Goal: Information Seeking & Learning: Find contact information

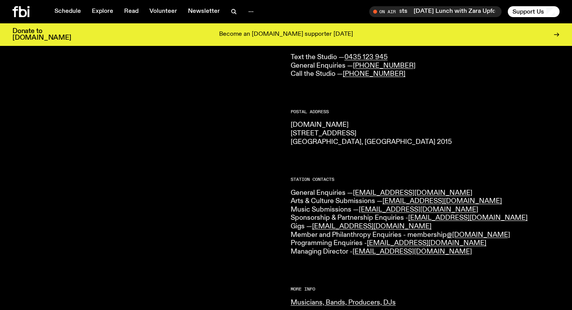
scroll to position [83, 0]
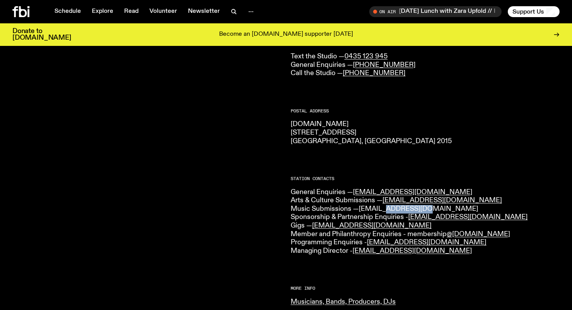
drag, startPoint x: 425, startPoint y: 210, endPoint x: 385, endPoint y: 208, distance: 39.3
click at [385, 209] on p "General Enquiries — [EMAIL_ADDRESS][DOMAIN_NAME] Arts & Culture Submissions — […" at bounding box center [424, 221] width 269 height 67
click at [380, 208] on link "[EMAIL_ADDRESS][DOMAIN_NAME]" at bounding box center [418, 208] width 119 height 7
click at [452, 207] on p "General Enquiries — [EMAIL_ADDRESS][DOMAIN_NAME] Arts & Culture Submissions — […" at bounding box center [424, 221] width 269 height 67
drag, startPoint x: 425, startPoint y: 211, endPoint x: 360, endPoint y: 209, distance: 64.2
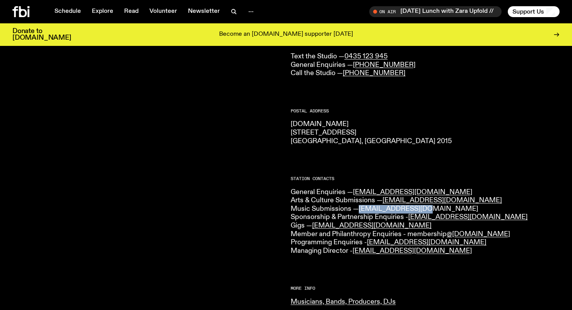
click at [360, 209] on p "General Enquiries — [EMAIL_ADDRESS][DOMAIN_NAME] Arts & Culture Submissions — […" at bounding box center [424, 221] width 269 height 67
copy link "[EMAIL_ADDRESS][DOMAIN_NAME]"
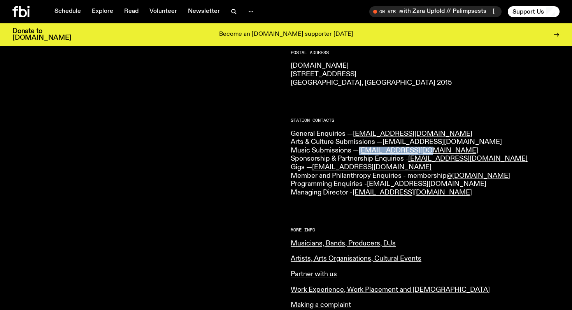
scroll to position [142, 0]
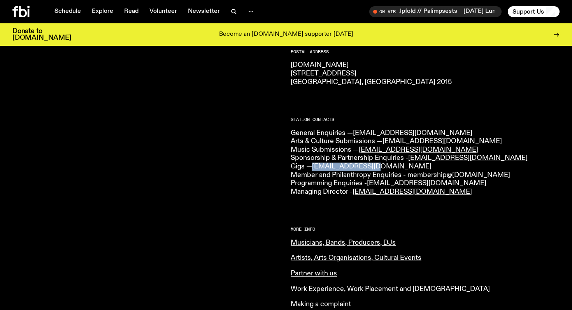
drag, startPoint x: 374, startPoint y: 168, endPoint x: 315, endPoint y: 168, distance: 59.1
click at [315, 168] on p "General Enquiries — [EMAIL_ADDRESS][DOMAIN_NAME] Arts & Culture Submissions — […" at bounding box center [424, 162] width 269 height 67
copy link "[EMAIL_ADDRESS][DOMAIN_NAME]"
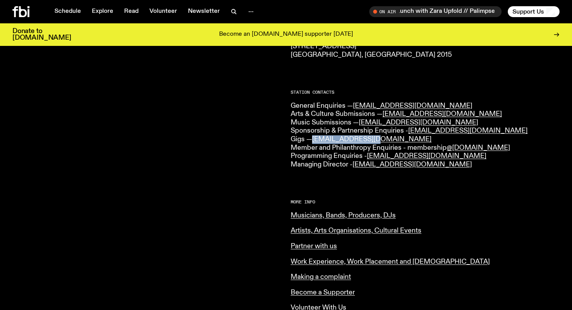
scroll to position [175, 0]
